Goal: Information Seeking & Learning: Learn about a topic

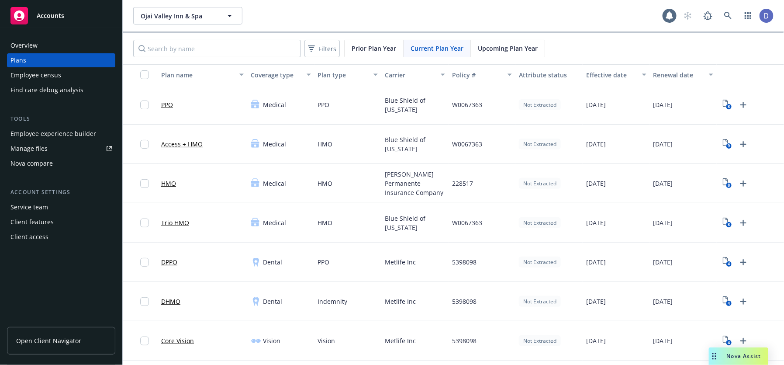
click at [518, 46] on span "Upcoming Plan Year" at bounding box center [508, 48] width 60 height 9
click at [176, 221] on link "Trio HMO" at bounding box center [175, 222] width 28 height 9
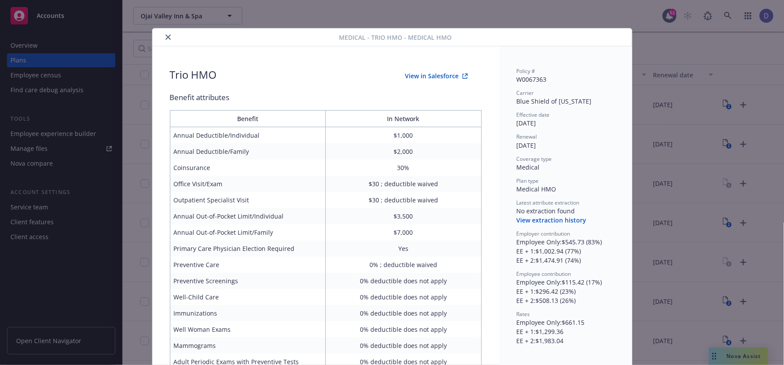
click at [166, 37] on icon "close" at bounding box center [168, 37] width 5 height 5
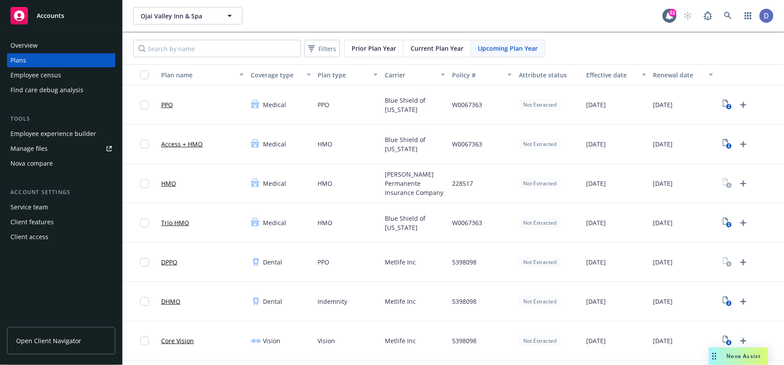
click at [434, 56] on div "Current Plan Year" at bounding box center [437, 48] width 67 height 17
click at [179, 221] on link "Trio HMO" at bounding box center [175, 222] width 28 height 9
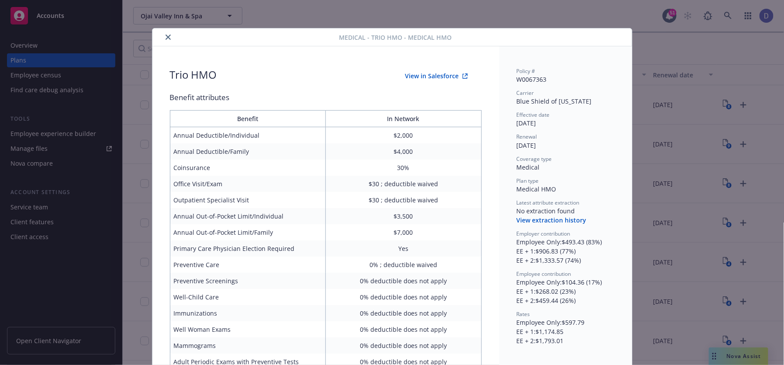
click at [166, 33] on button "close" at bounding box center [168, 37] width 10 height 10
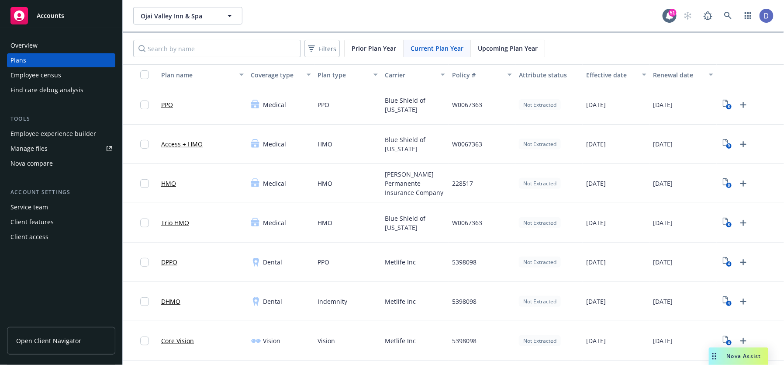
click at [501, 55] on div "Upcoming Plan Year" at bounding box center [508, 48] width 74 height 17
click at [516, 40] on div "Upcoming Plan Year" at bounding box center [508, 48] width 74 height 17
click at [363, 48] on span "Prior Plan Year" at bounding box center [374, 48] width 45 height 9
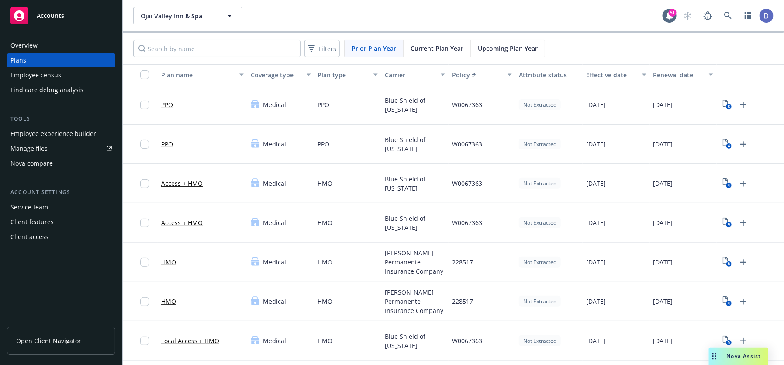
click at [502, 48] on span "Upcoming Plan Year" at bounding box center [508, 48] width 60 height 9
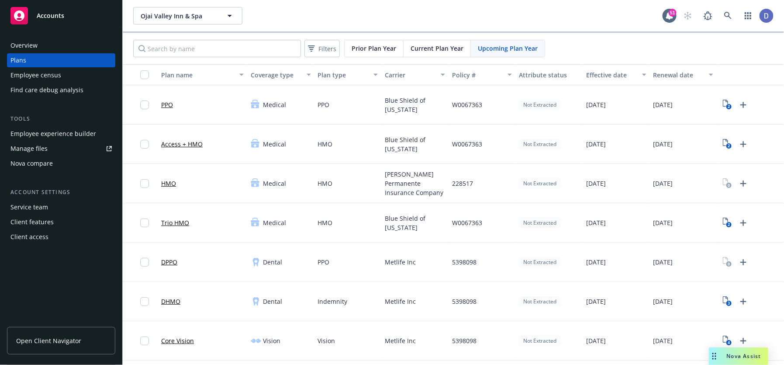
click at [181, 220] on link "Trio HMO" at bounding box center [175, 222] width 28 height 9
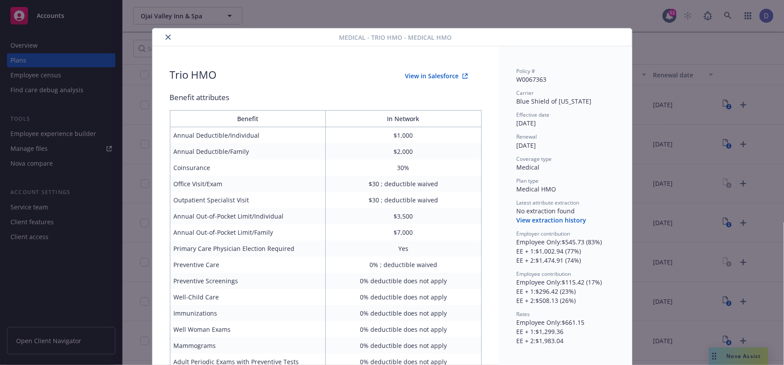
click at [156, 32] on div at bounding box center [247, 37] width 183 height 10
click at [166, 35] on icon "close" at bounding box center [168, 37] width 5 height 5
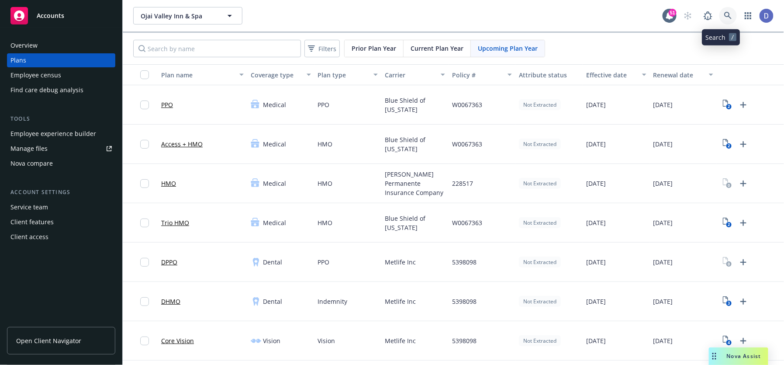
click at [719, 20] on link at bounding box center [727, 15] width 17 height 17
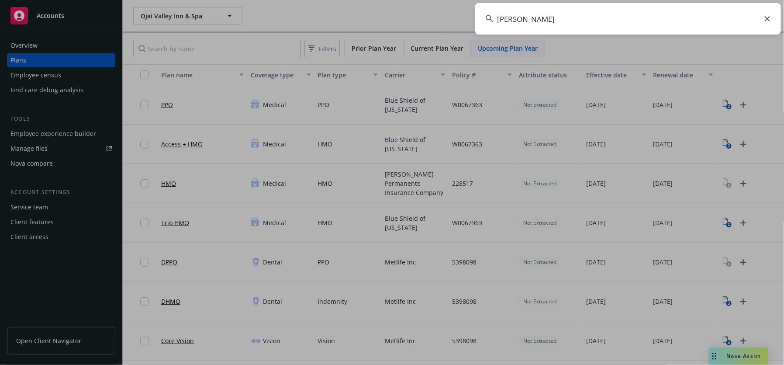
type input "ojai"
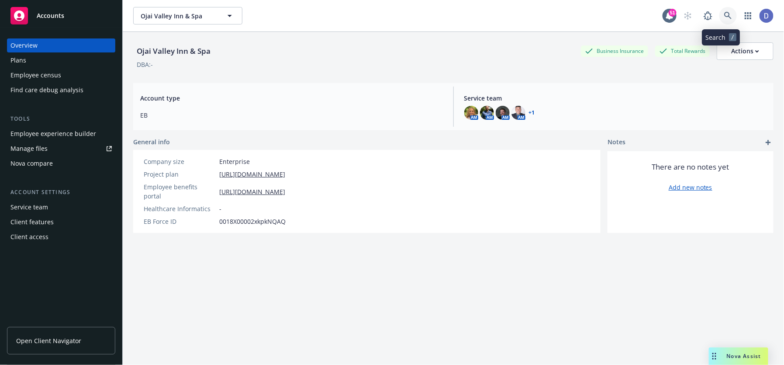
click at [724, 17] on icon at bounding box center [728, 16] width 8 height 8
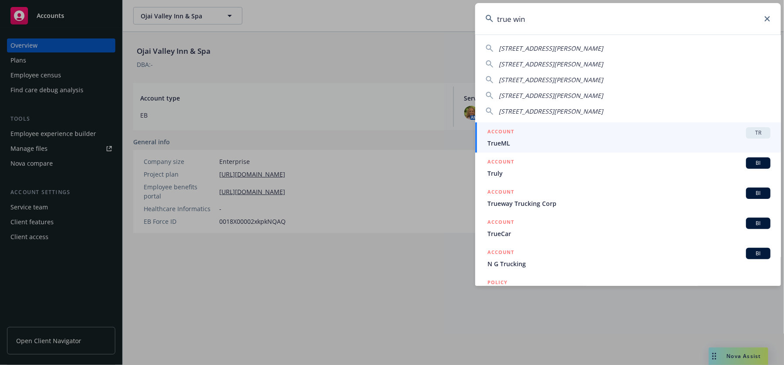
type input "true wind"
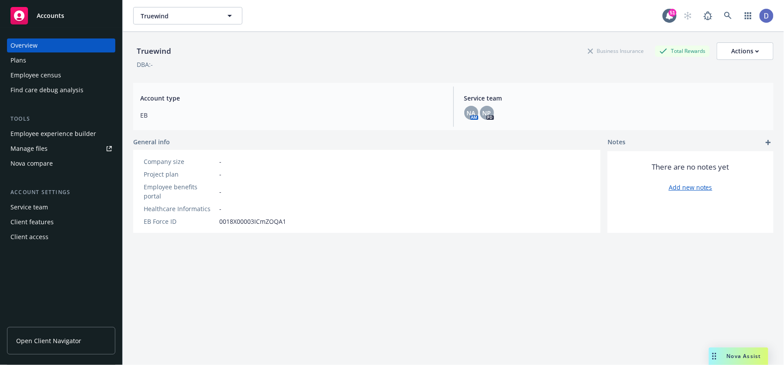
click at [74, 59] on div "Plans" at bounding box center [60, 60] width 101 height 14
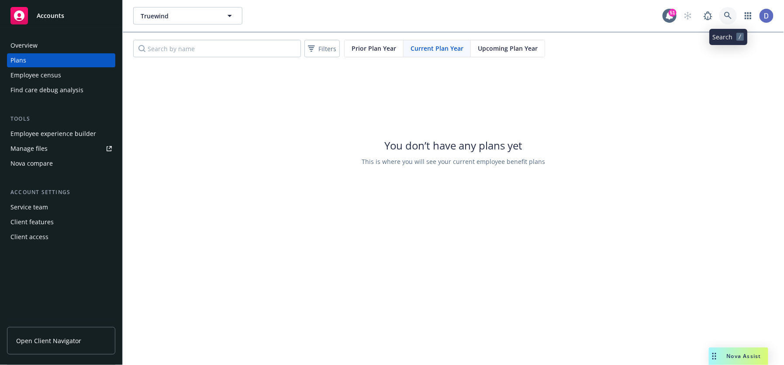
click at [734, 16] on link at bounding box center [727, 15] width 17 height 17
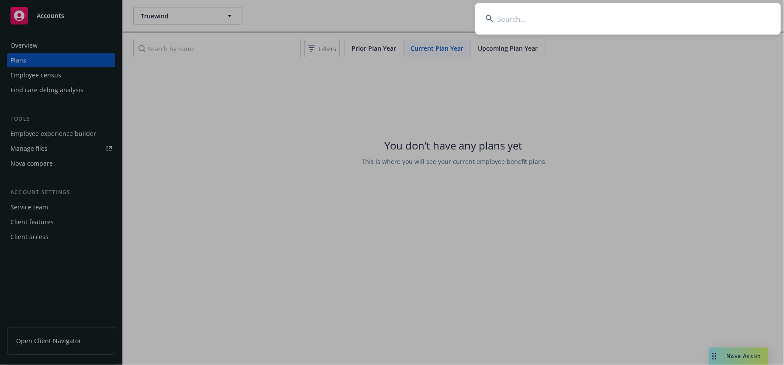
type input "r"
type input "truewind capita"
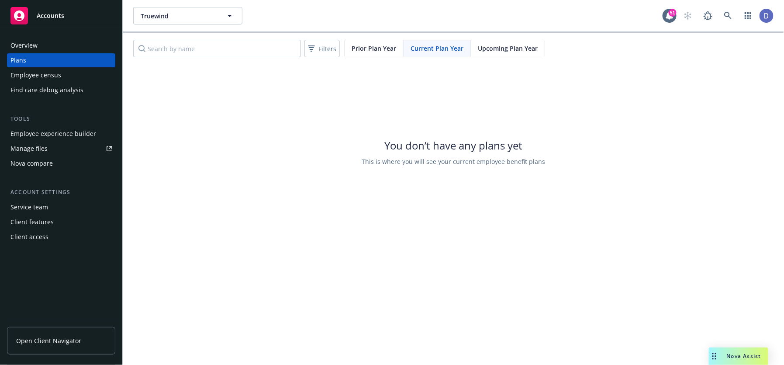
click at [55, 14] on span "Accounts" at bounding box center [51, 15] width 28 height 7
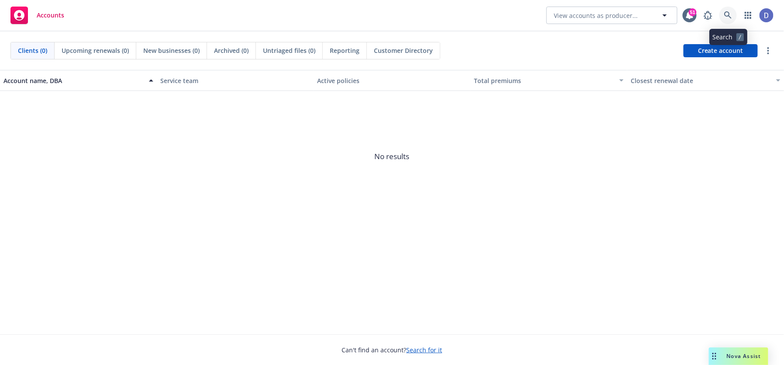
click at [726, 16] on icon at bounding box center [727, 14] width 7 height 7
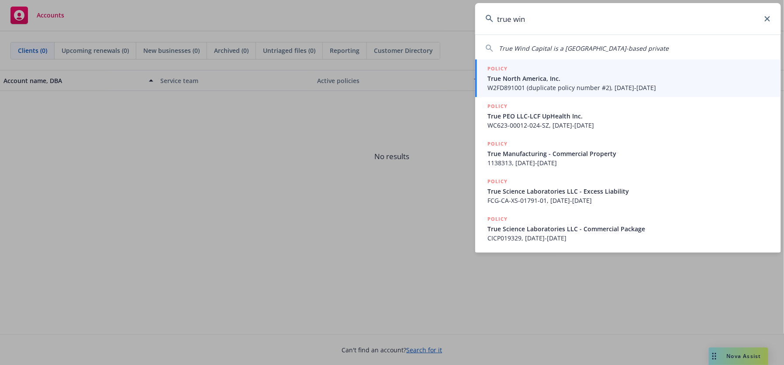
type input "true wind"
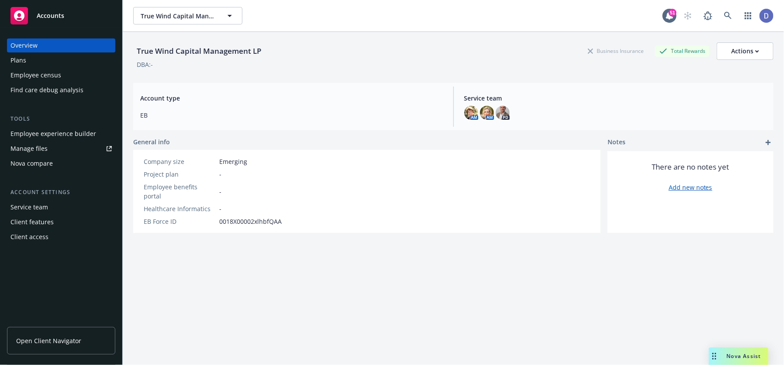
click at [79, 62] on div "Plans" at bounding box center [60, 60] width 101 height 14
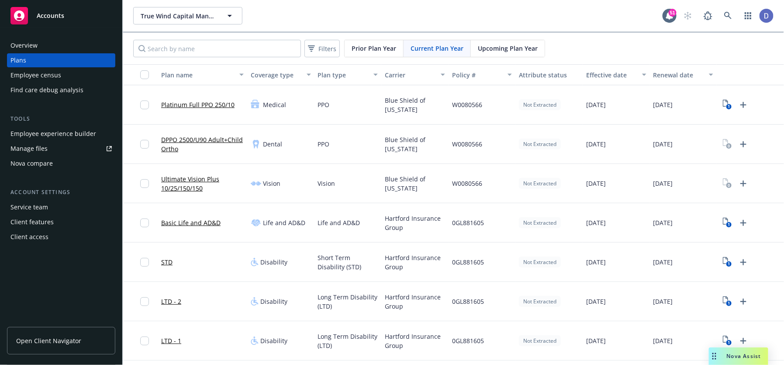
click at [521, 42] on div "Upcoming Plan Year" at bounding box center [508, 48] width 74 height 17
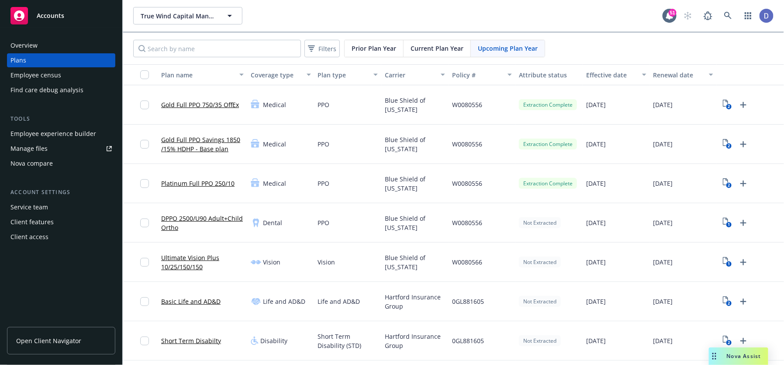
click at [217, 184] on link "Platinum Full PPO 250/10" at bounding box center [197, 183] width 73 height 9
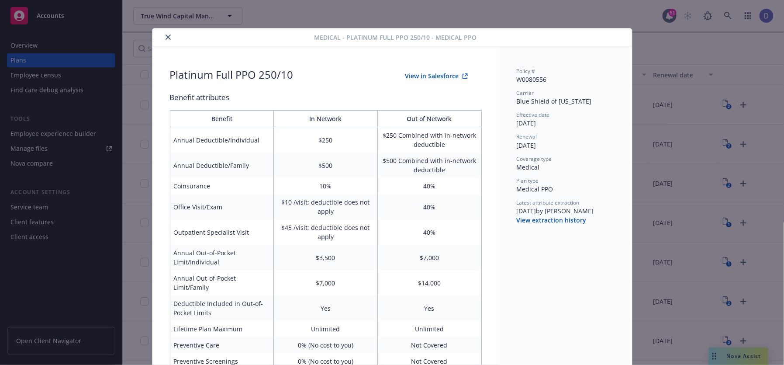
click at [166, 38] on icon "close" at bounding box center [168, 37] width 5 height 5
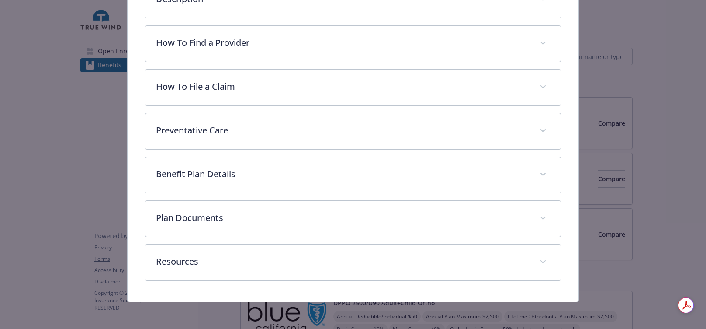
scroll to position [259, 0]
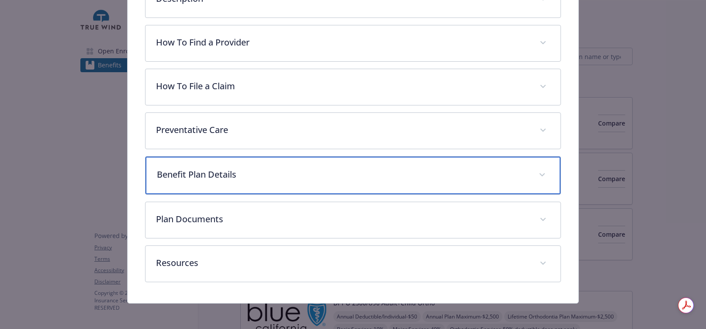
click at [230, 179] on div "Benefit Plan Details" at bounding box center [352, 175] width 415 height 38
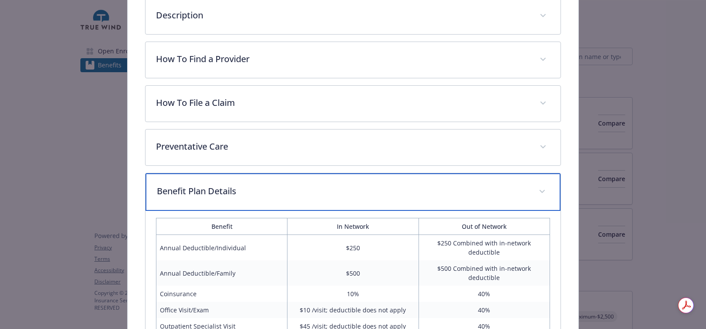
scroll to position [0, 0]
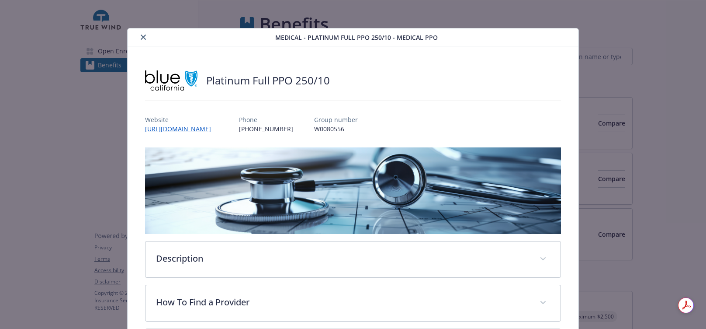
click at [141, 35] on icon "close" at bounding box center [143, 37] width 5 height 5
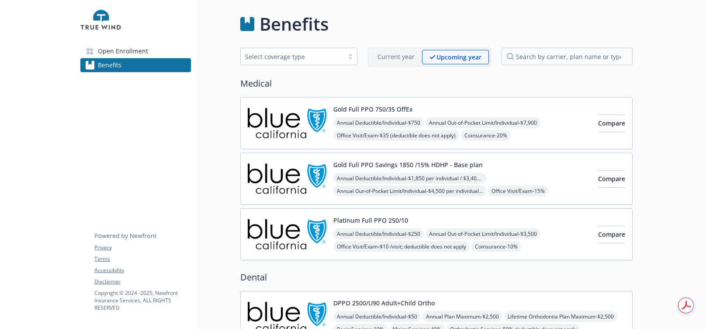
click at [355, 214] on div "Platinum Full PPO 250/10 Annual Deductible/Individual - $250 Annual Out-of-Pock…" at bounding box center [436, 234] width 392 height 52
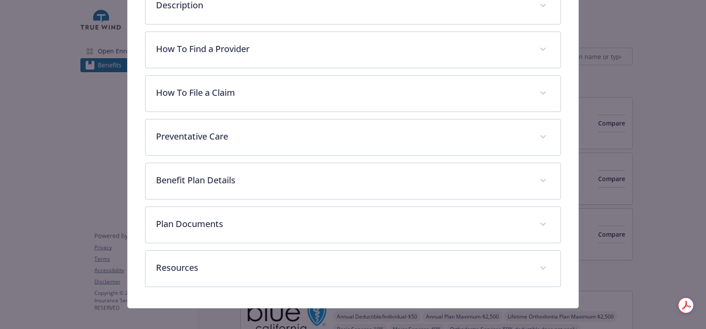
scroll to position [259, 0]
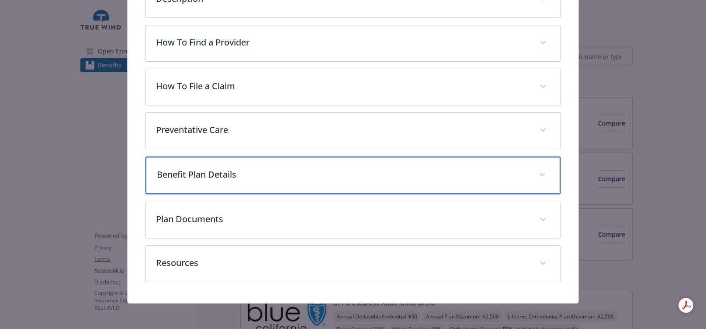
click at [299, 173] on p "Benefit Plan Details" at bounding box center [342, 174] width 371 height 13
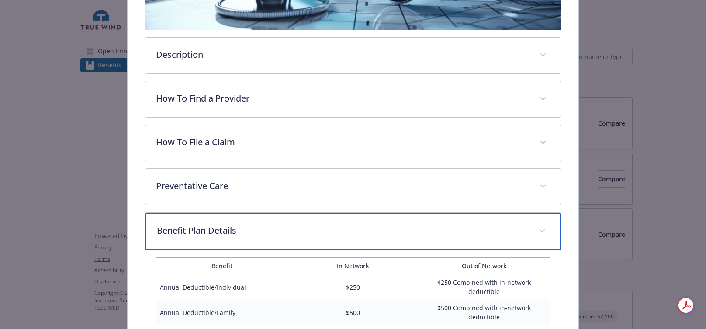
scroll to position [0, 0]
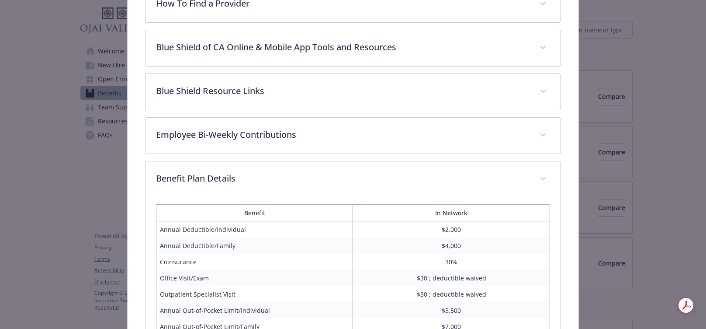
scroll to position [315, 0]
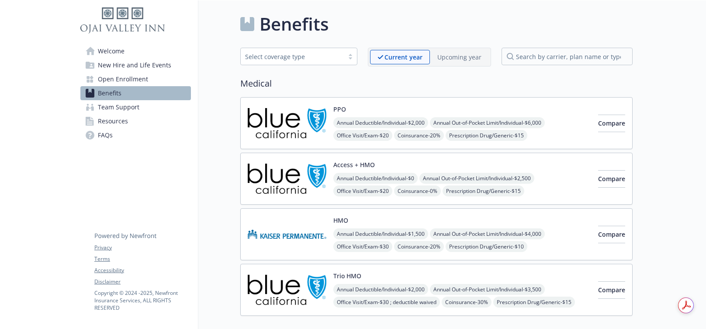
click at [461, 60] on p "Upcoming year" at bounding box center [459, 56] width 44 height 9
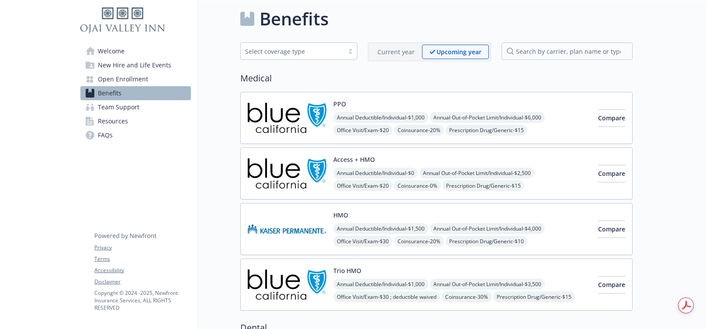
scroll to position [13, 0]
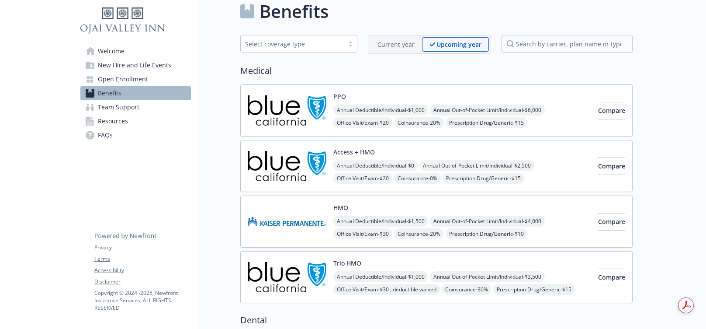
click at [362, 263] on div "Trio HMO Annual Deductible/Individual - $1,000 Annual Out-of-Pocket Limit/Indiv…" at bounding box center [462, 276] width 258 height 37
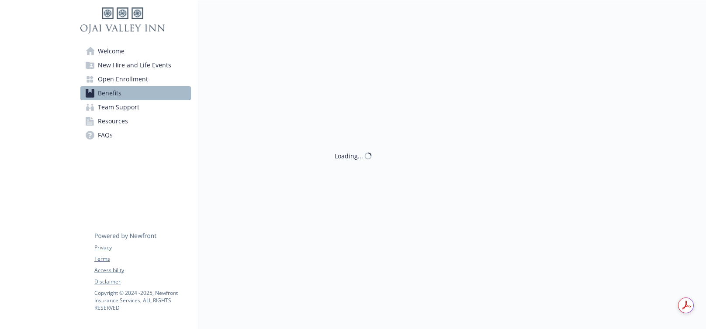
scroll to position [13, 0]
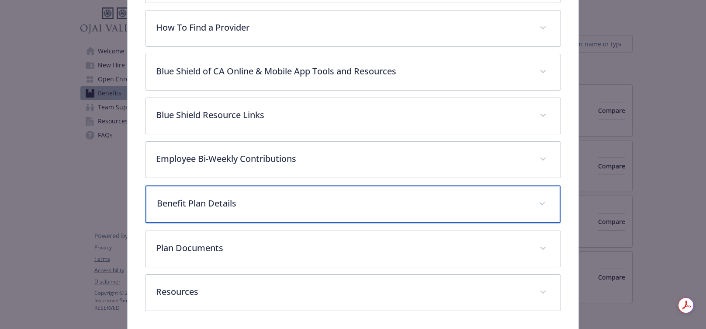
click at [259, 204] on p "Benefit Plan Details" at bounding box center [342, 203] width 371 height 13
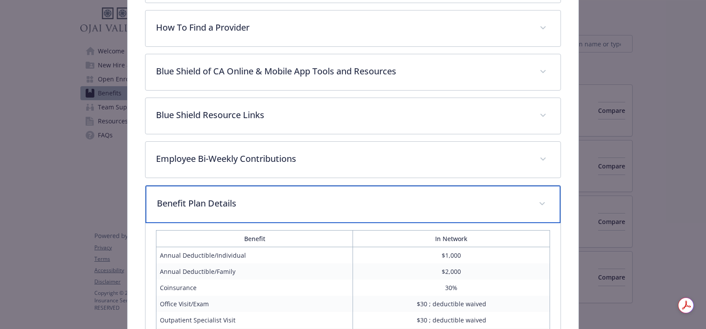
scroll to position [407, 0]
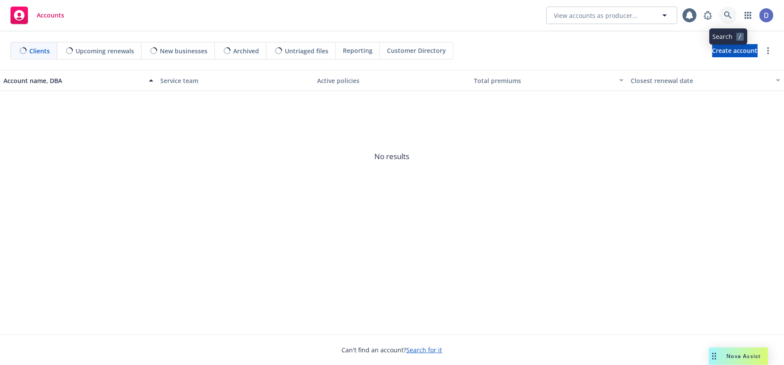
click at [736, 18] on link at bounding box center [727, 15] width 17 height 17
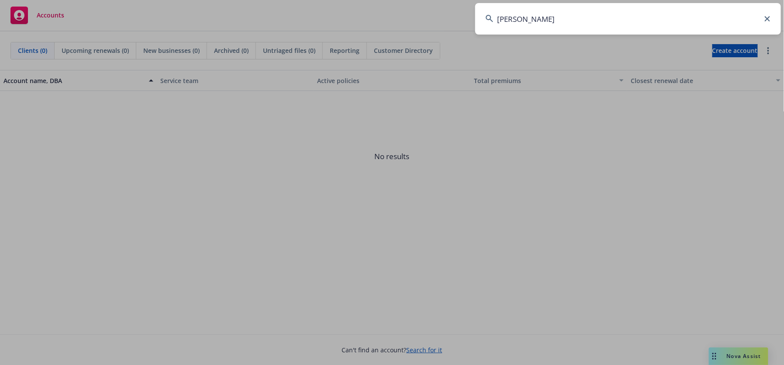
type input "ojai"
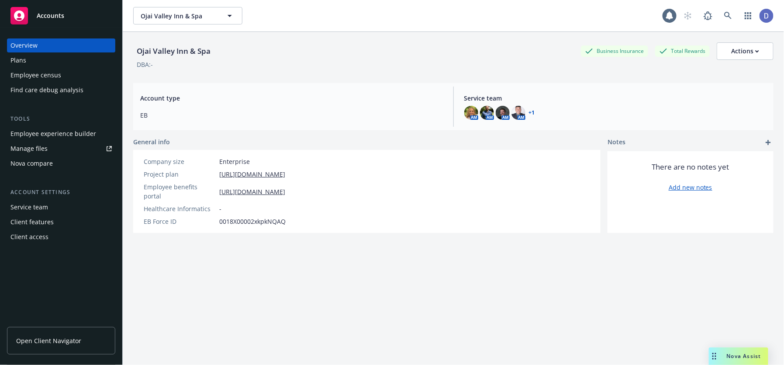
click at [94, 63] on div "Plans" at bounding box center [60, 60] width 101 height 14
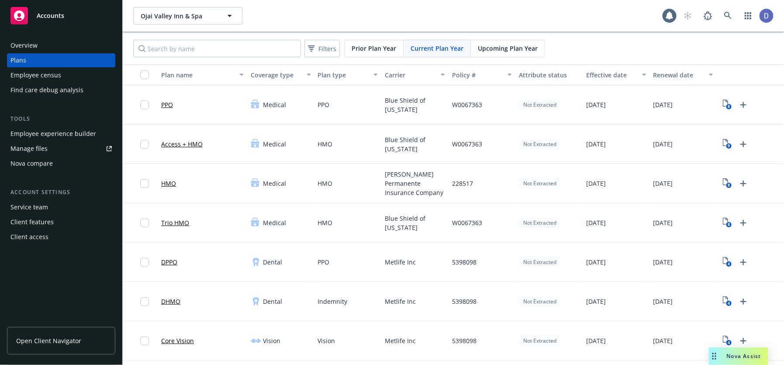
click at [497, 52] on span "Upcoming Plan Year" at bounding box center [508, 48] width 60 height 9
click at [180, 220] on link "Trio HMO" at bounding box center [175, 222] width 28 height 9
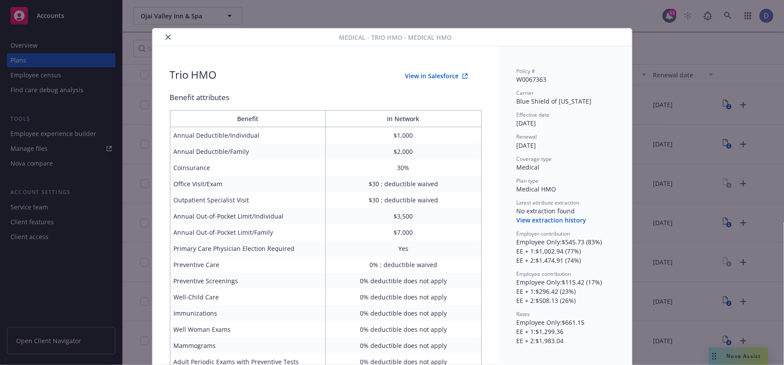
click at [163, 32] on button "close" at bounding box center [168, 37] width 10 height 10
